Goal: Task Accomplishment & Management: Manage account settings

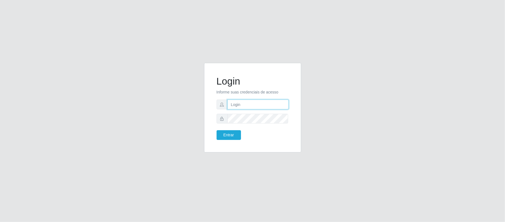
type input "[EMAIL_ADDRESS][DOMAIN_NAME]"
click at [223, 136] on button "Entrar" at bounding box center [229, 135] width 24 height 10
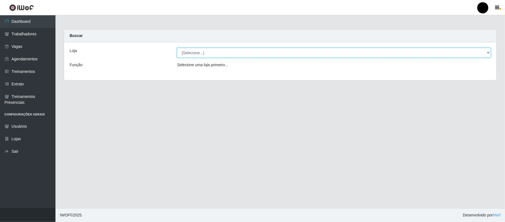
click at [185, 50] on select "[Selecione...] SuperFácil Atacado - Emaús" at bounding box center [334, 53] width 314 height 10
select select "407"
click at [177, 48] on select "[Selecione...] SuperFácil Atacado - Emaús" at bounding box center [334, 53] width 314 height 10
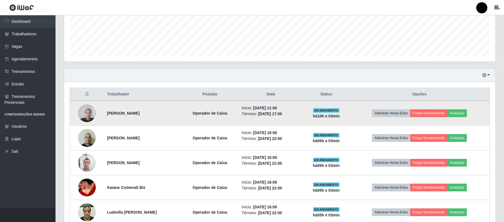
scroll to position [148, 0]
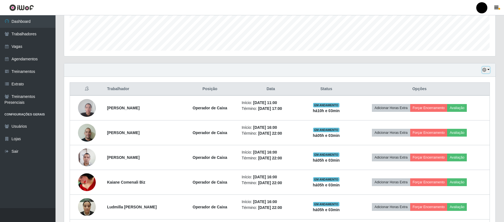
click at [486, 69] on icon "button" at bounding box center [484, 70] width 4 height 4
click at [464, 93] on button "1 dia" at bounding box center [468, 91] width 44 height 12
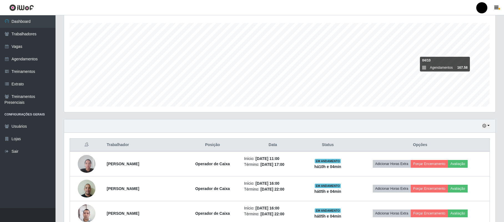
scroll to position [90, 0]
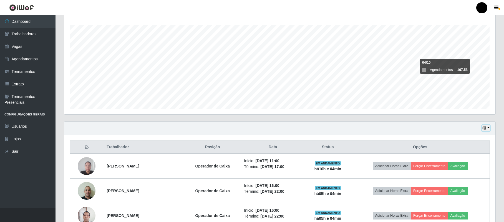
click at [489, 128] on button "button" at bounding box center [486, 128] width 8 height 6
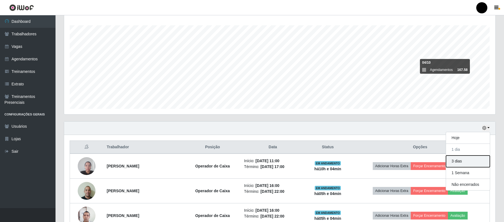
click at [465, 162] on button "3 dias" at bounding box center [468, 161] width 44 height 12
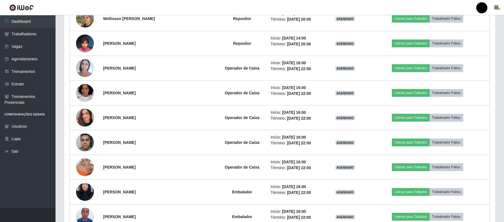
scroll to position [1274, 0]
